Goal: Register for event/course

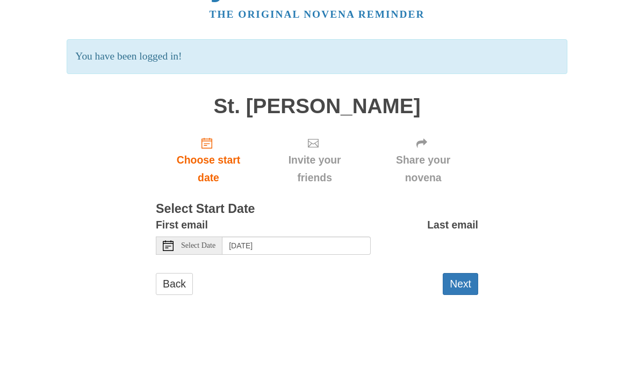
click at [187, 287] on span "Select Date" at bounding box center [198, 291] width 34 height 8
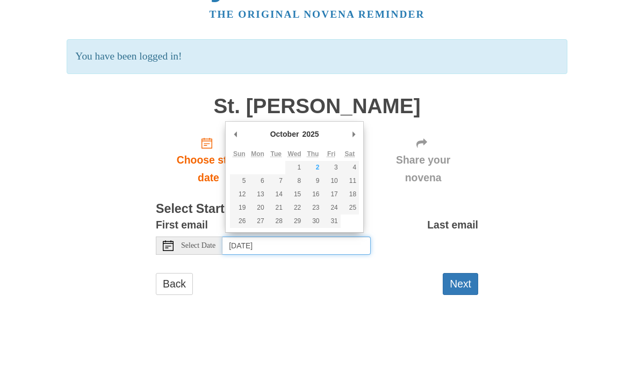
type input "Friday, October 3rd"
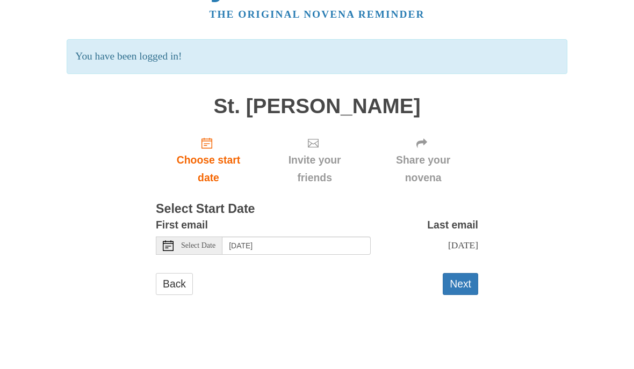
click at [193, 287] on span "Select Date" at bounding box center [198, 291] width 34 height 8
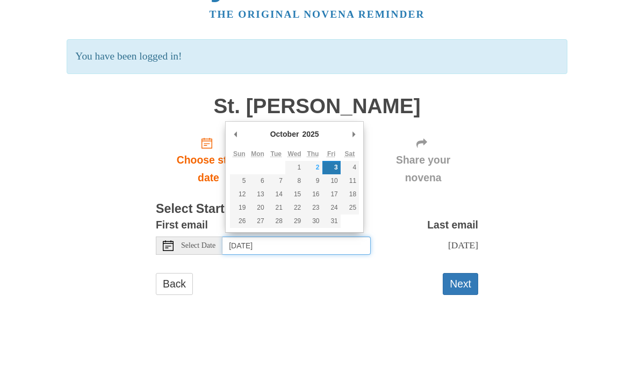
click at [118, 217] on div "Pray More Novenas The original novena reminder You have been logged in! St. Jud…" at bounding box center [316, 186] width 521 height 372
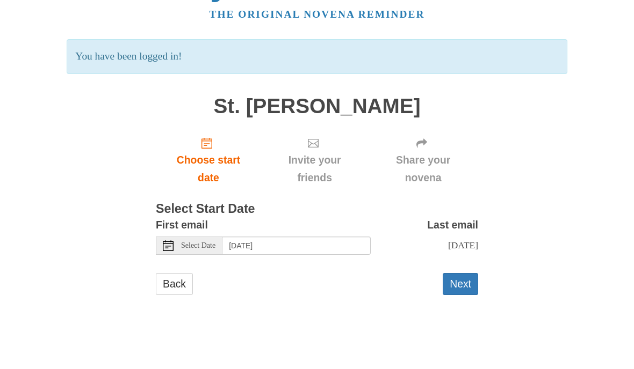
click at [454, 318] on button "Next" at bounding box center [459, 329] width 35 height 22
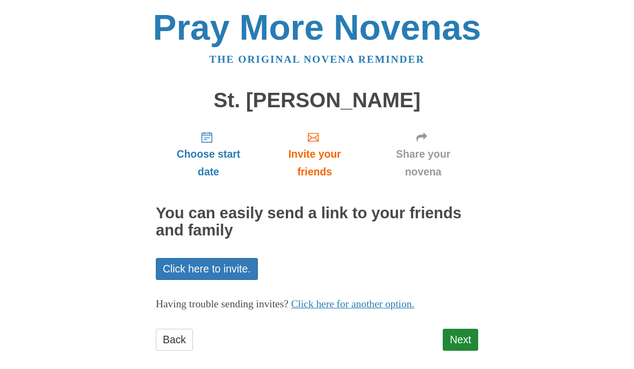
scroll to position [9, 0]
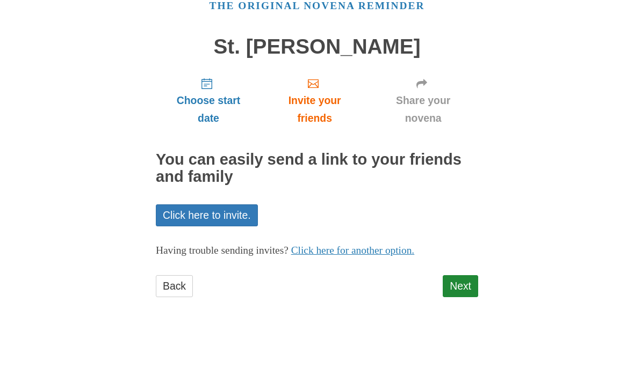
click at [460, 321] on link "Next" at bounding box center [459, 332] width 35 height 22
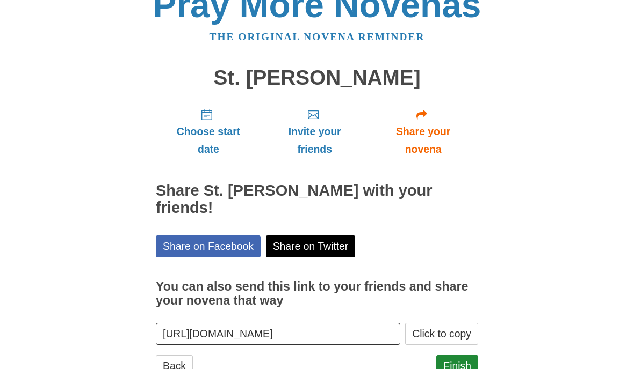
scroll to position [41, 0]
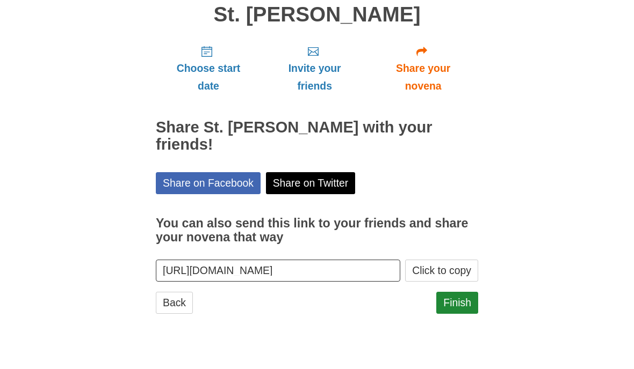
click at [453, 337] on link "Finish" at bounding box center [457, 348] width 42 height 22
